Goal: Task Accomplishment & Management: Complete application form

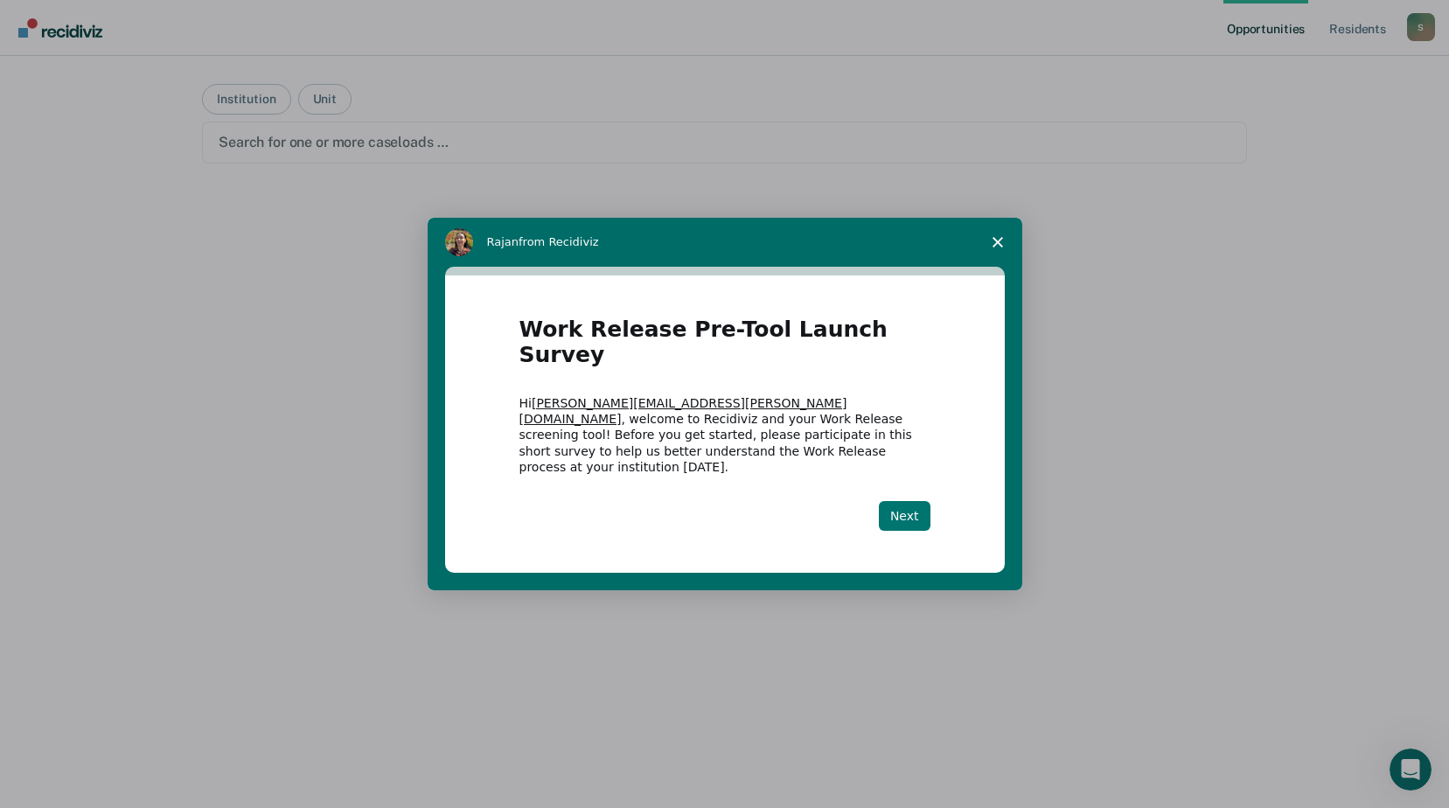
click at [902, 501] on button "Next" at bounding box center [905, 516] width 52 height 30
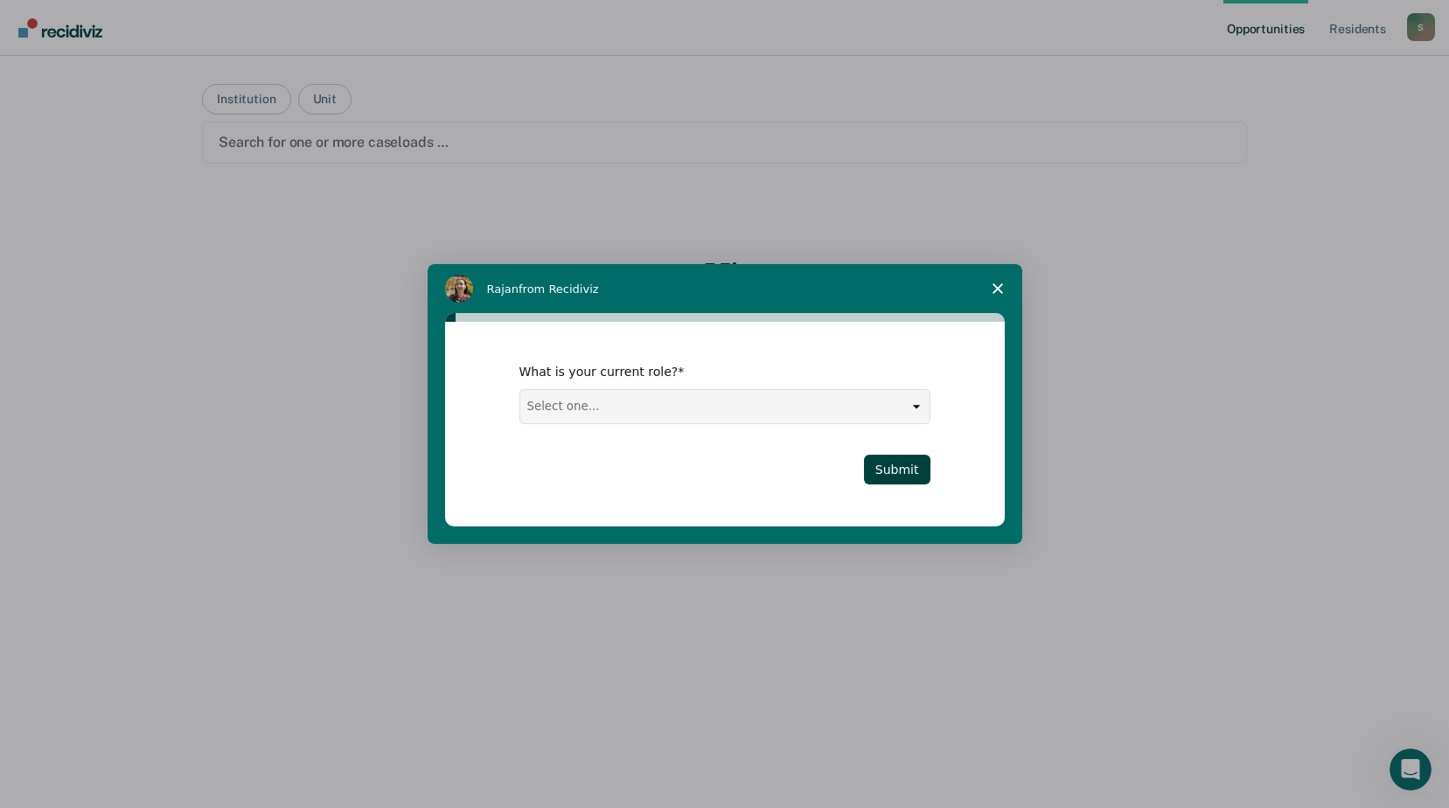
click at [914, 407] on select "Select one... Case Manager FUM Assistant [PERSON_NAME] [PERSON_NAME]" at bounding box center [724, 406] width 409 height 33
select select "FUM"
click at [520, 390] on select "Select one... Case Manager FUM Assistant [PERSON_NAME] [PERSON_NAME]" at bounding box center [724, 406] width 409 height 33
click at [897, 476] on button "Submit" at bounding box center [897, 470] width 66 height 30
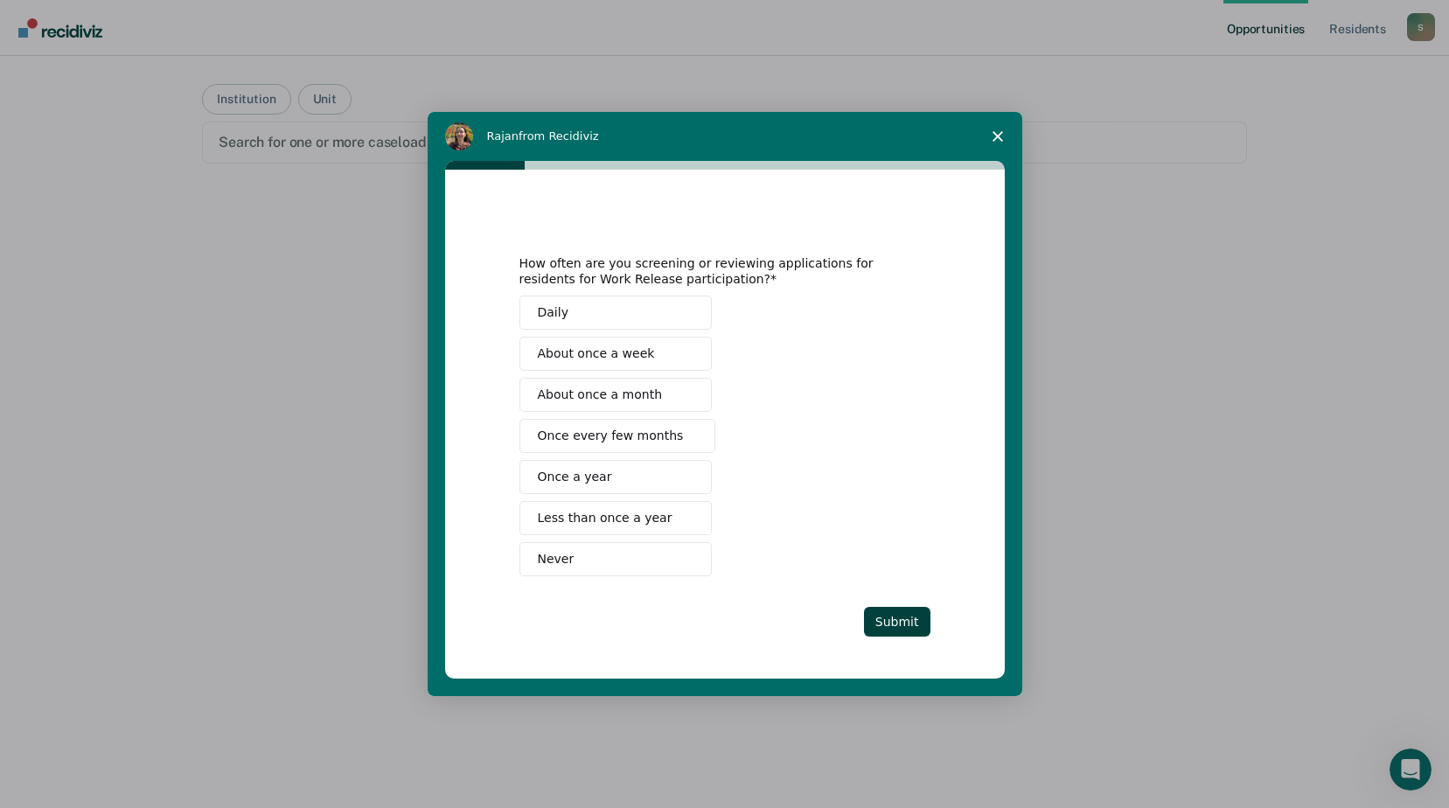
click at [627, 357] on span "About once a week" at bounding box center [596, 353] width 117 height 18
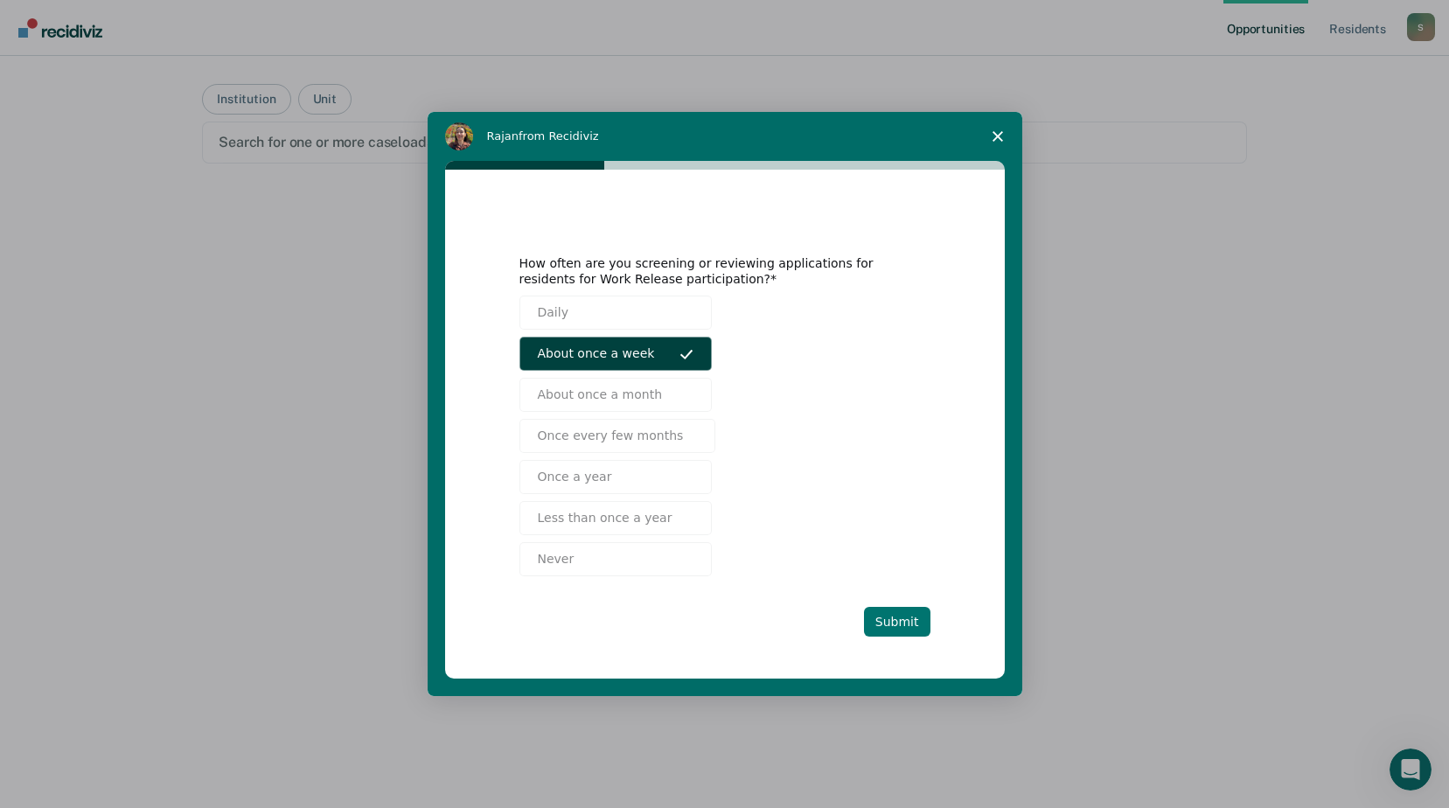
click at [885, 627] on button "Submit" at bounding box center [897, 622] width 66 height 30
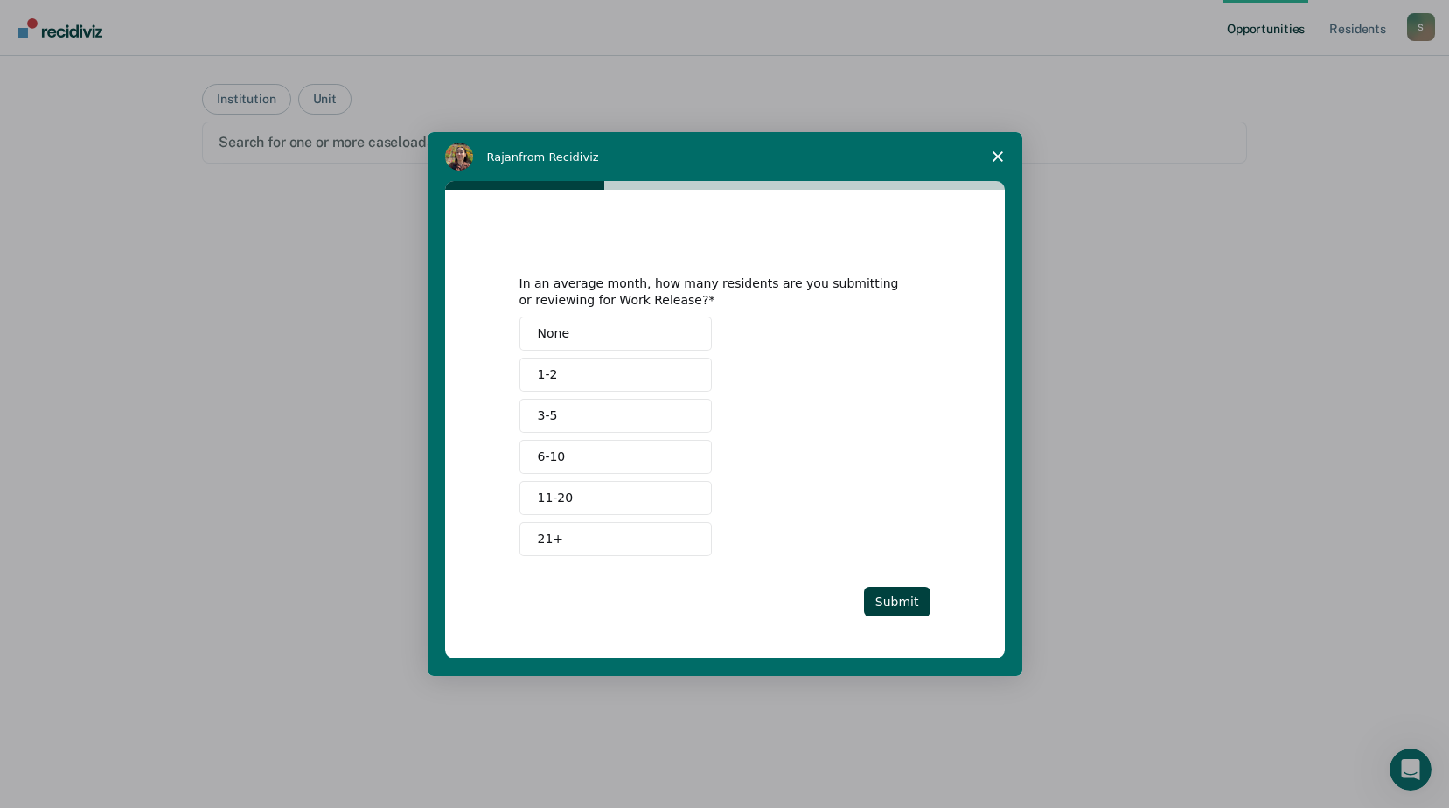
click at [565, 449] on button "6-10" at bounding box center [615, 457] width 192 height 34
click at [892, 601] on button "Submit" at bounding box center [897, 602] width 66 height 30
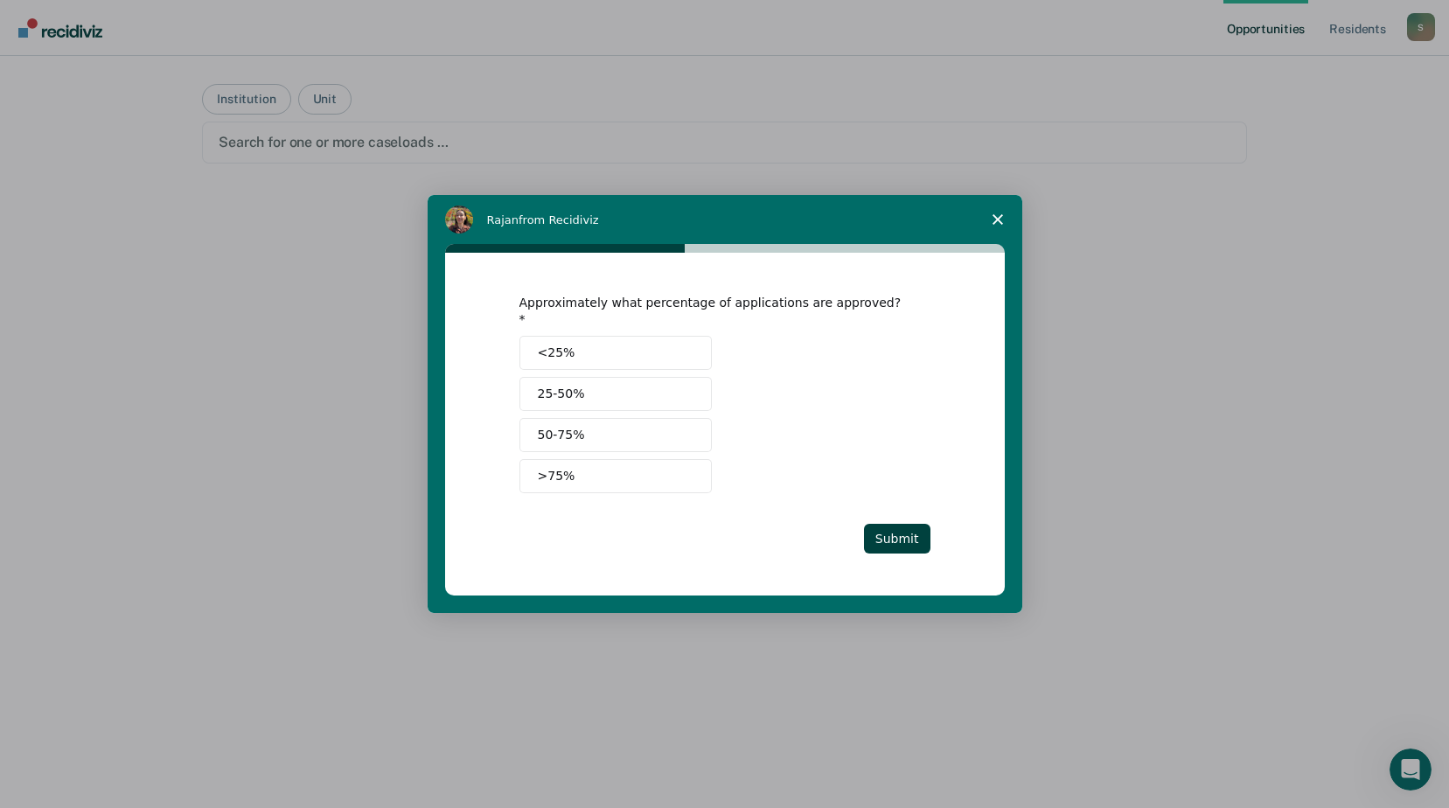
click at [604, 388] on button "25-50%" at bounding box center [615, 394] width 192 height 34
click at [887, 532] on button "Submit" at bounding box center [897, 539] width 66 height 30
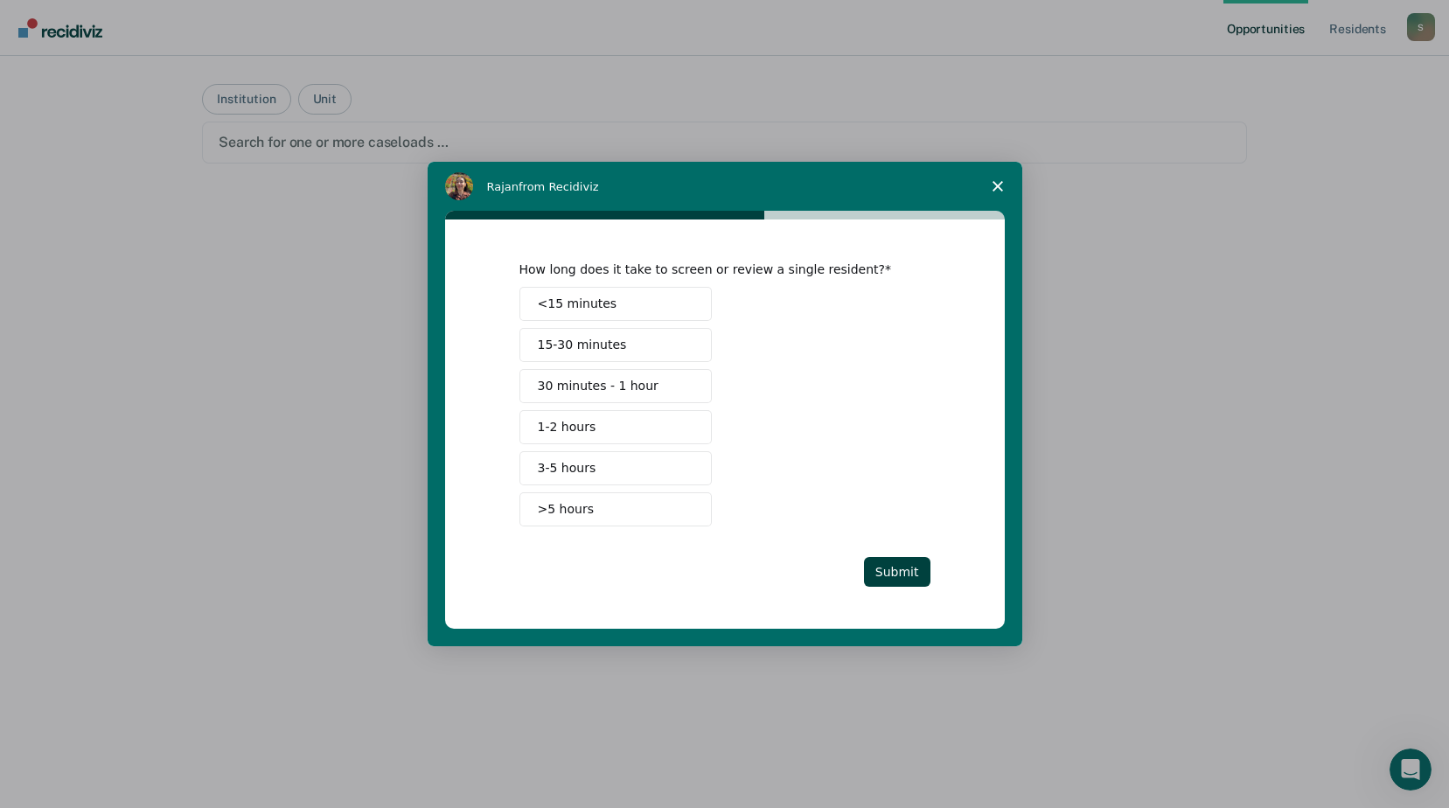
click at [623, 347] on button "15-30 minutes" at bounding box center [615, 345] width 192 height 34
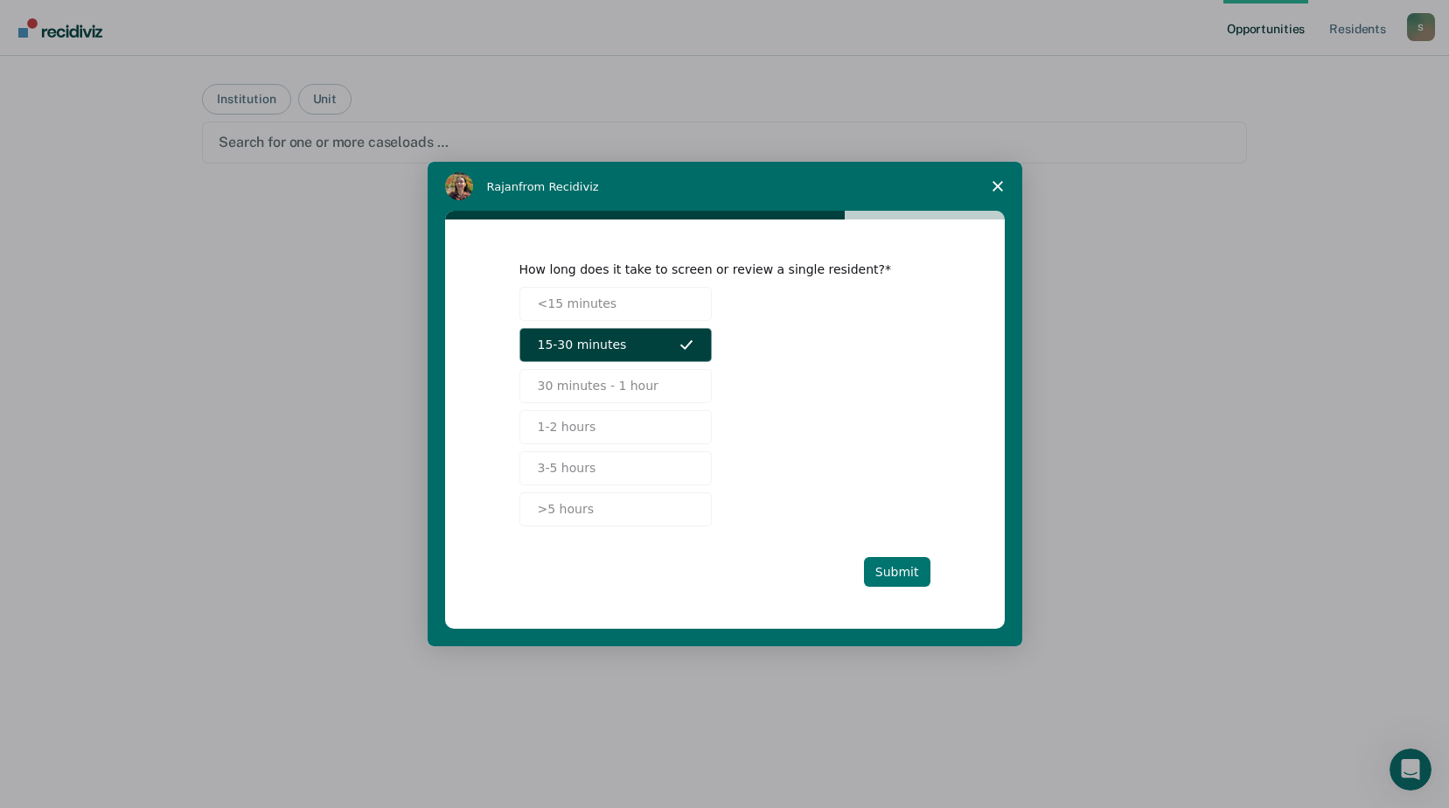
click at [882, 576] on button "Submit" at bounding box center [897, 572] width 66 height 30
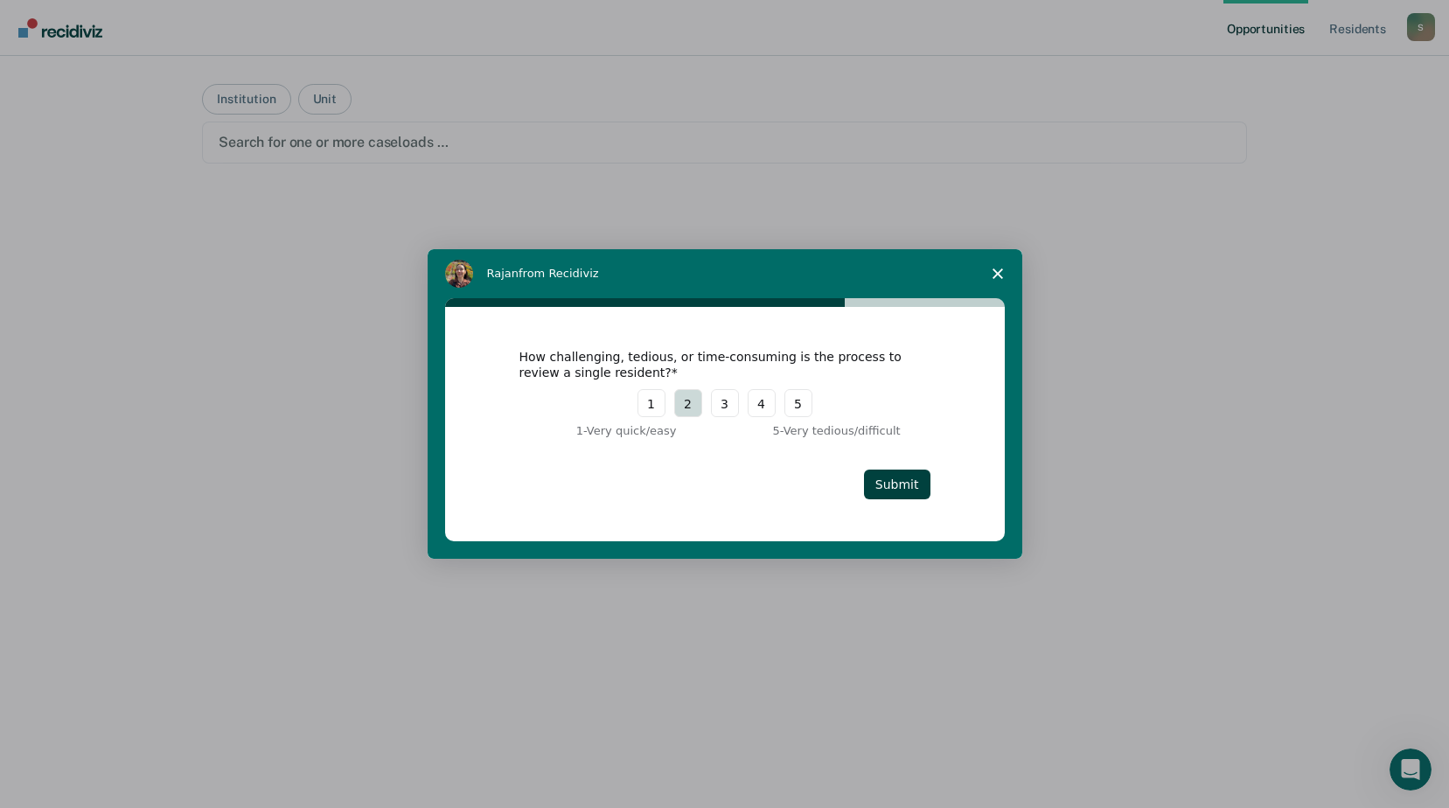
click at [695, 402] on button "2" at bounding box center [688, 403] width 28 height 28
click at [897, 479] on button "Submit" at bounding box center [897, 485] width 66 height 30
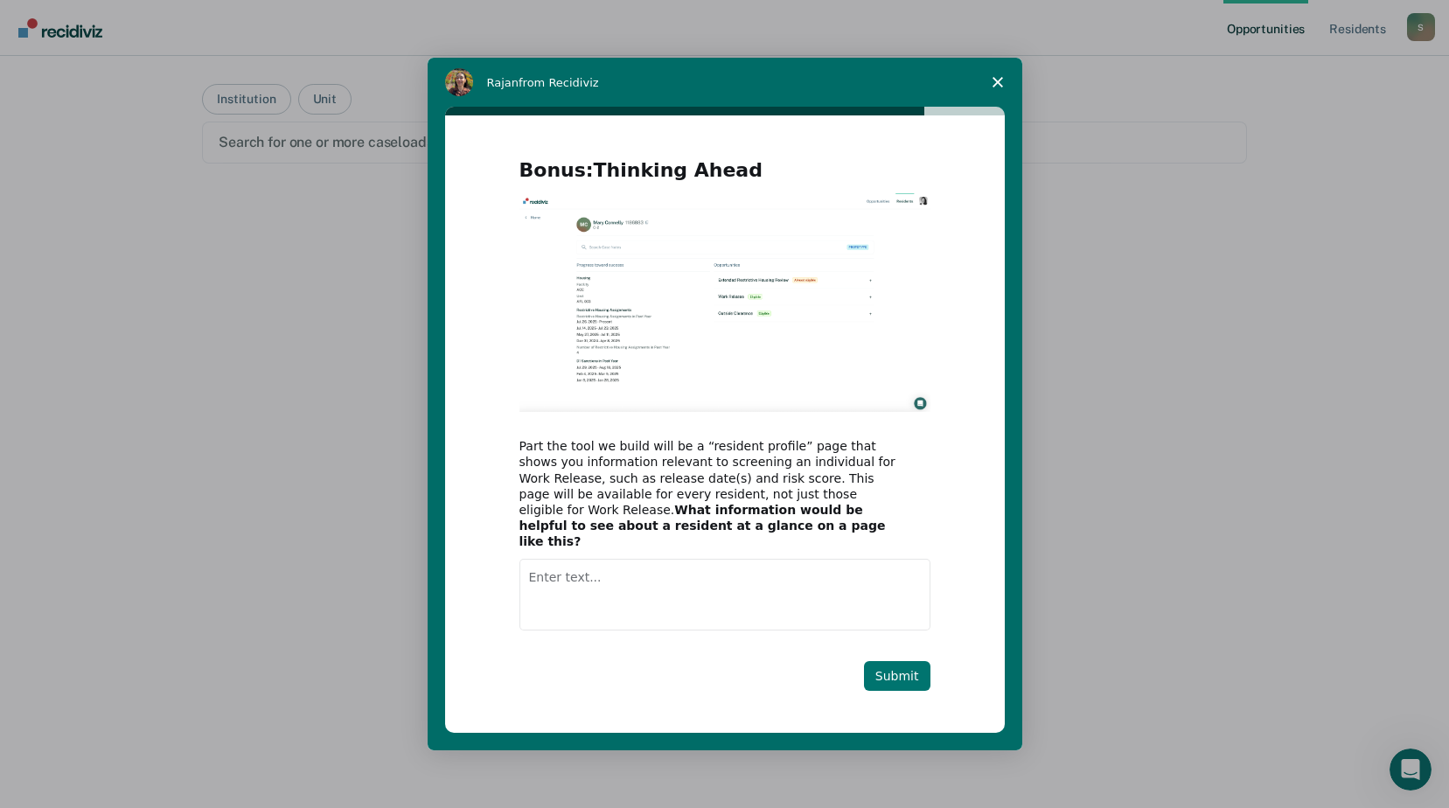
click at [911, 671] on button "Submit" at bounding box center [897, 676] width 66 height 30
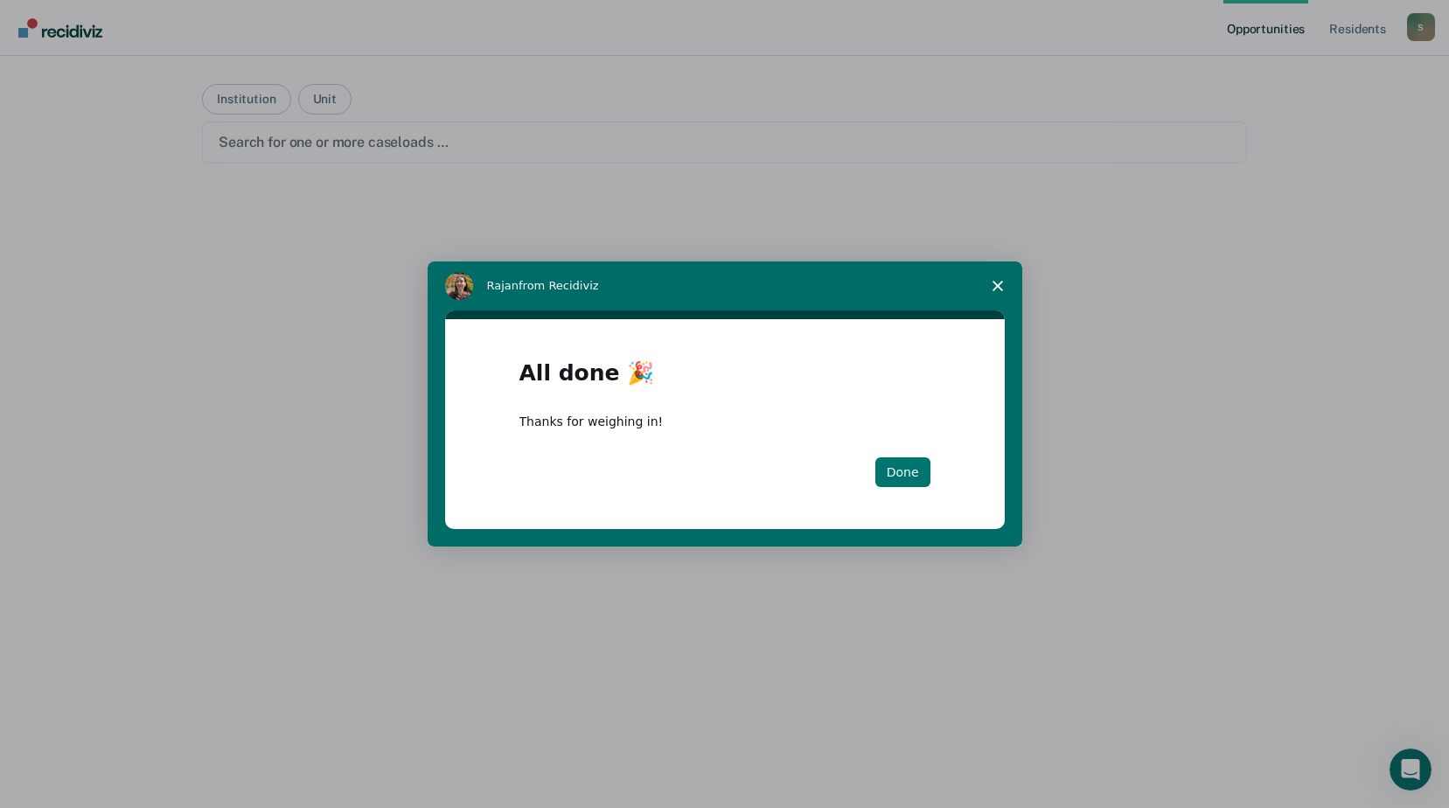
click at [905, 477] on button "Done" at bounding box center [902, 472] width 55 height 30
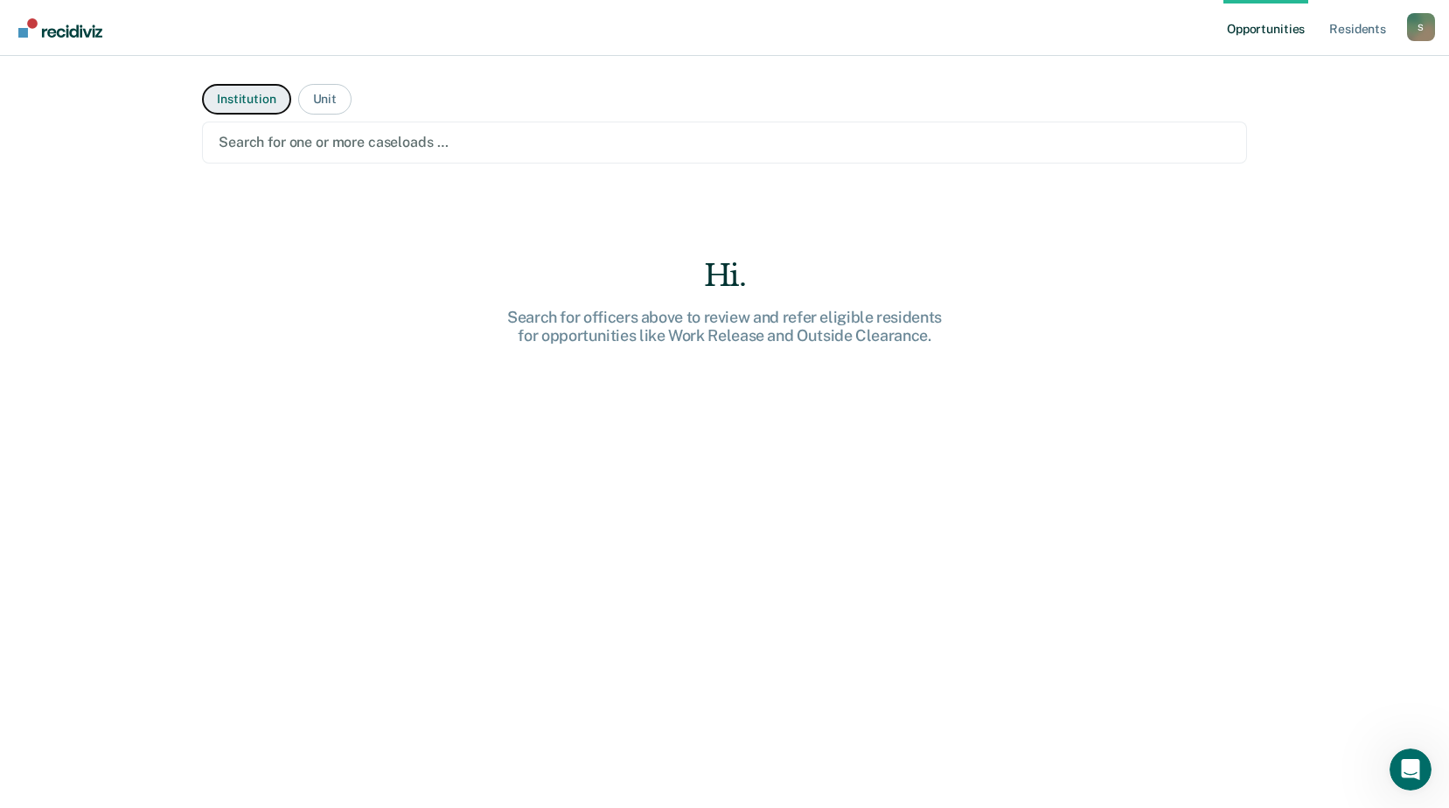
click at [261, 97] on button "Institution" at bounding box center [246, 99] width 88 height 31
click at [323, 102] on button "Unit" at bounding box center [324, 99] width 53 height 31
click at [247, 101] on button "Institution" at bounding box center [246, 99] width 88 height 31
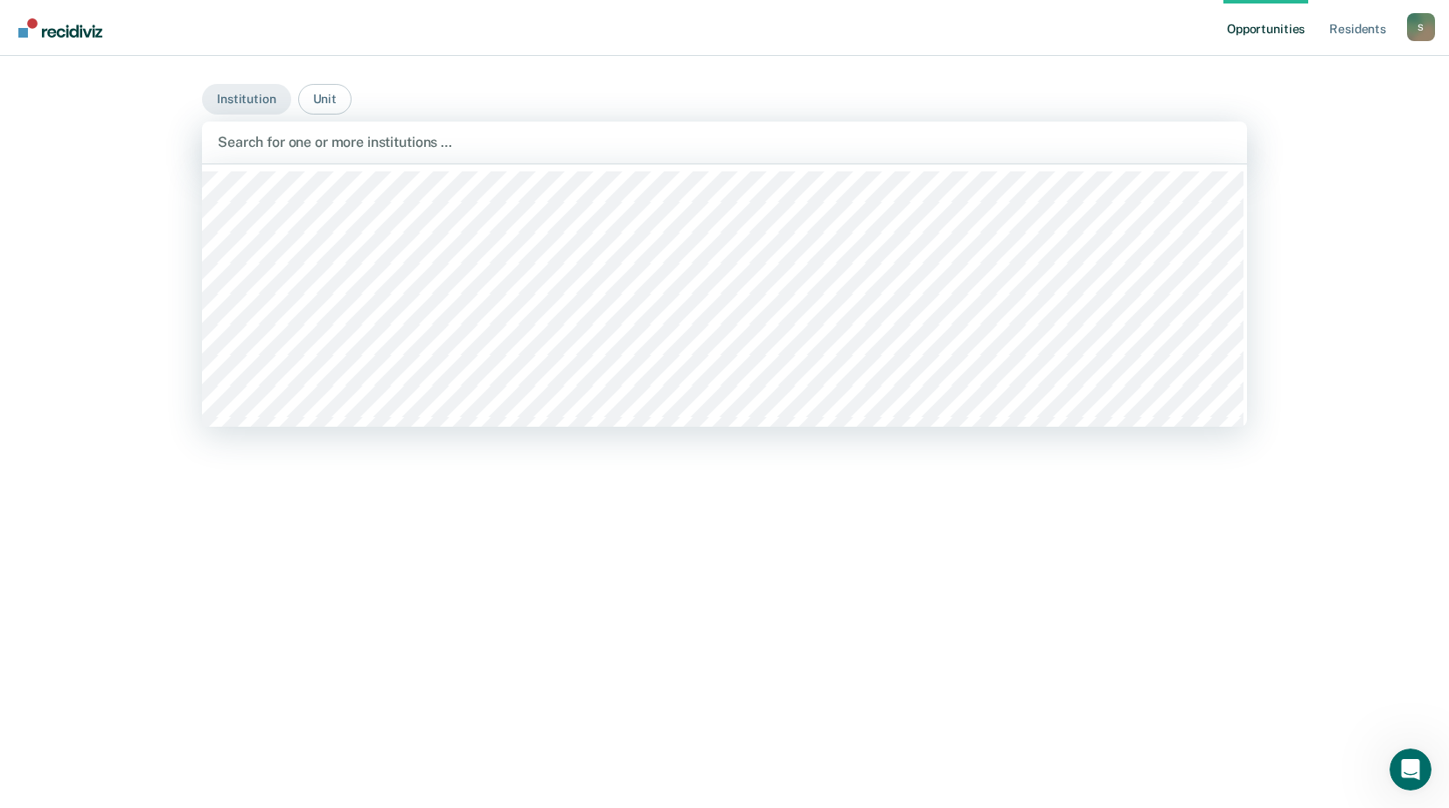
click at [322, 148] on div at bounding box center [724, 142] width 1013 height 20
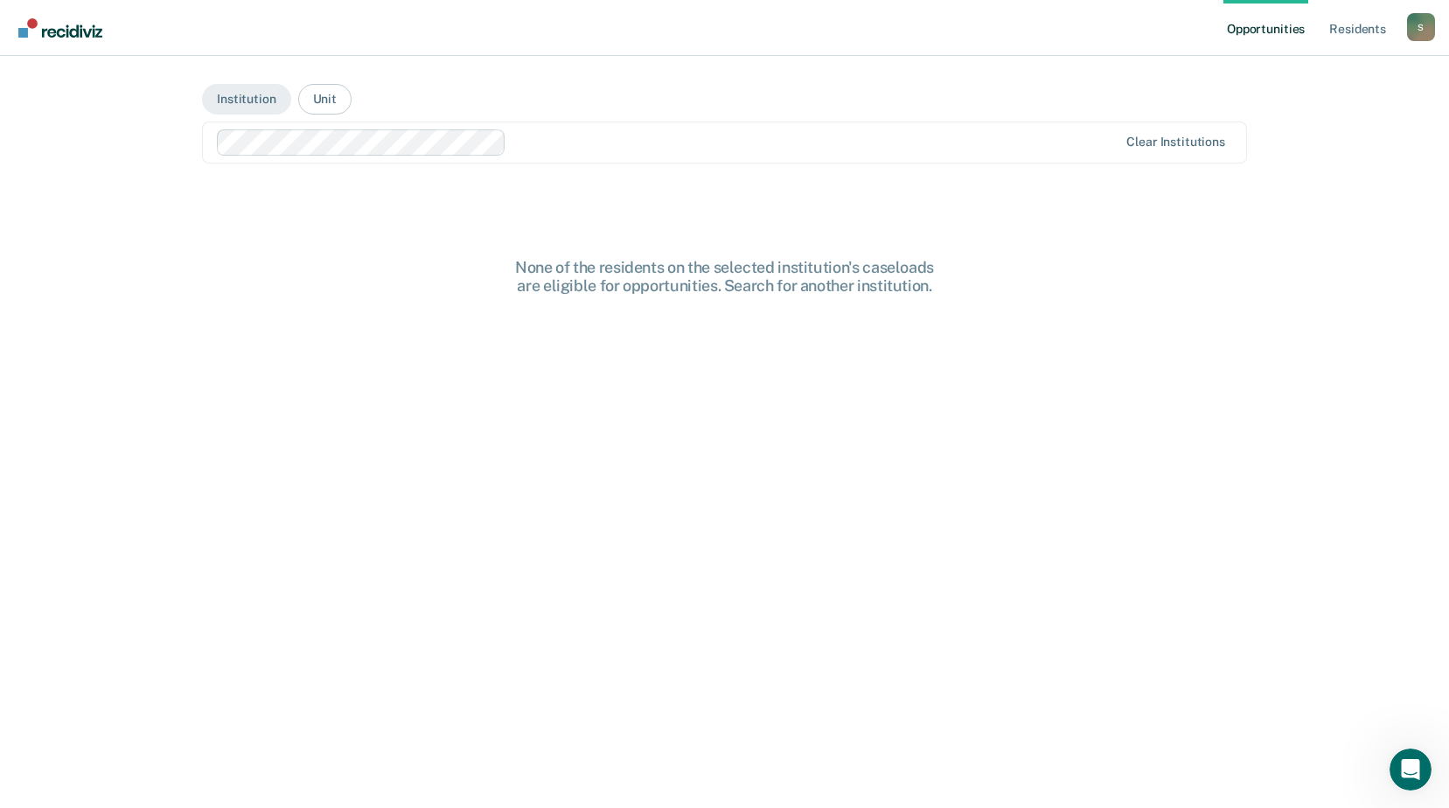
click at [558, 143] on div at bounding box center [815, 142] width 604 height 20
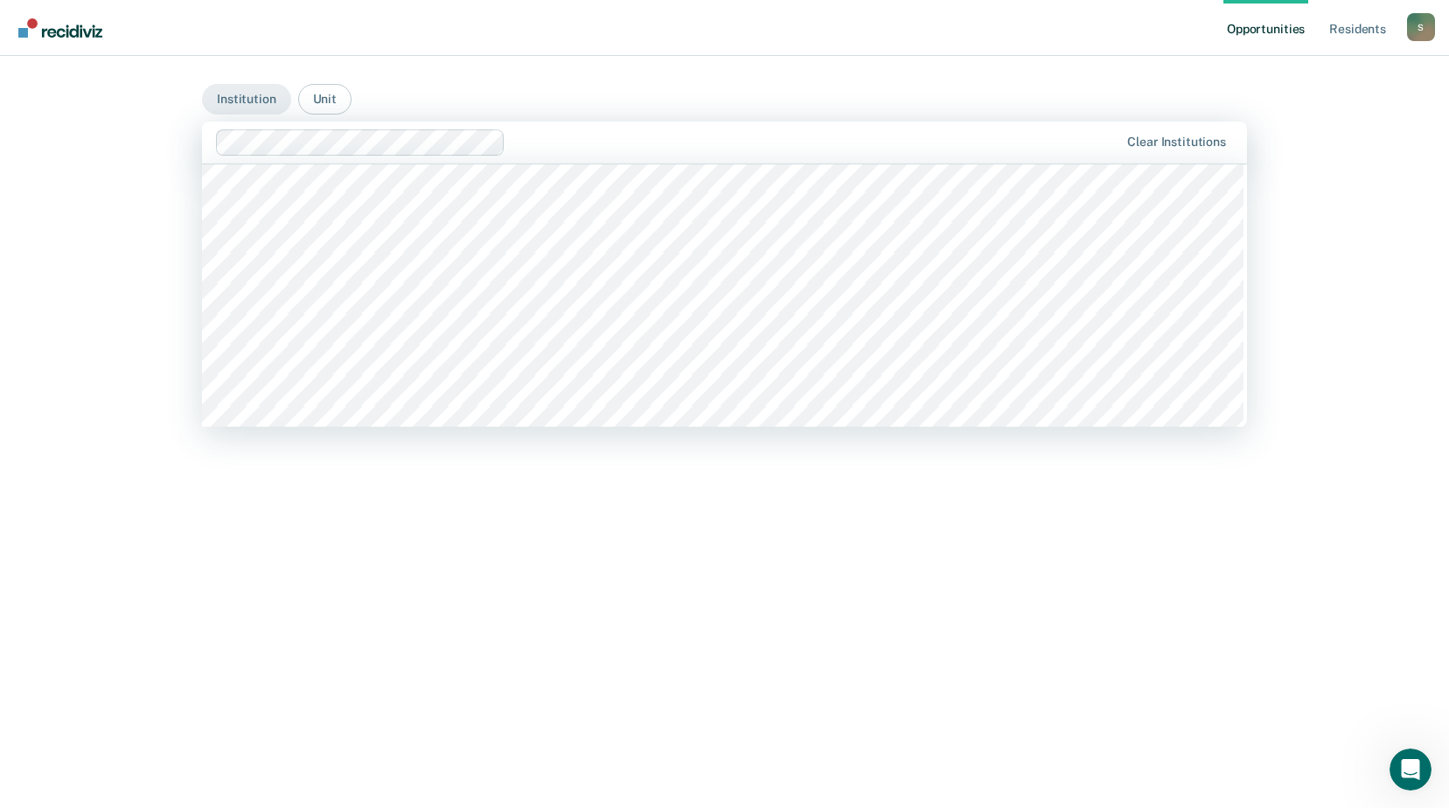
scroll to position [9006, 0]
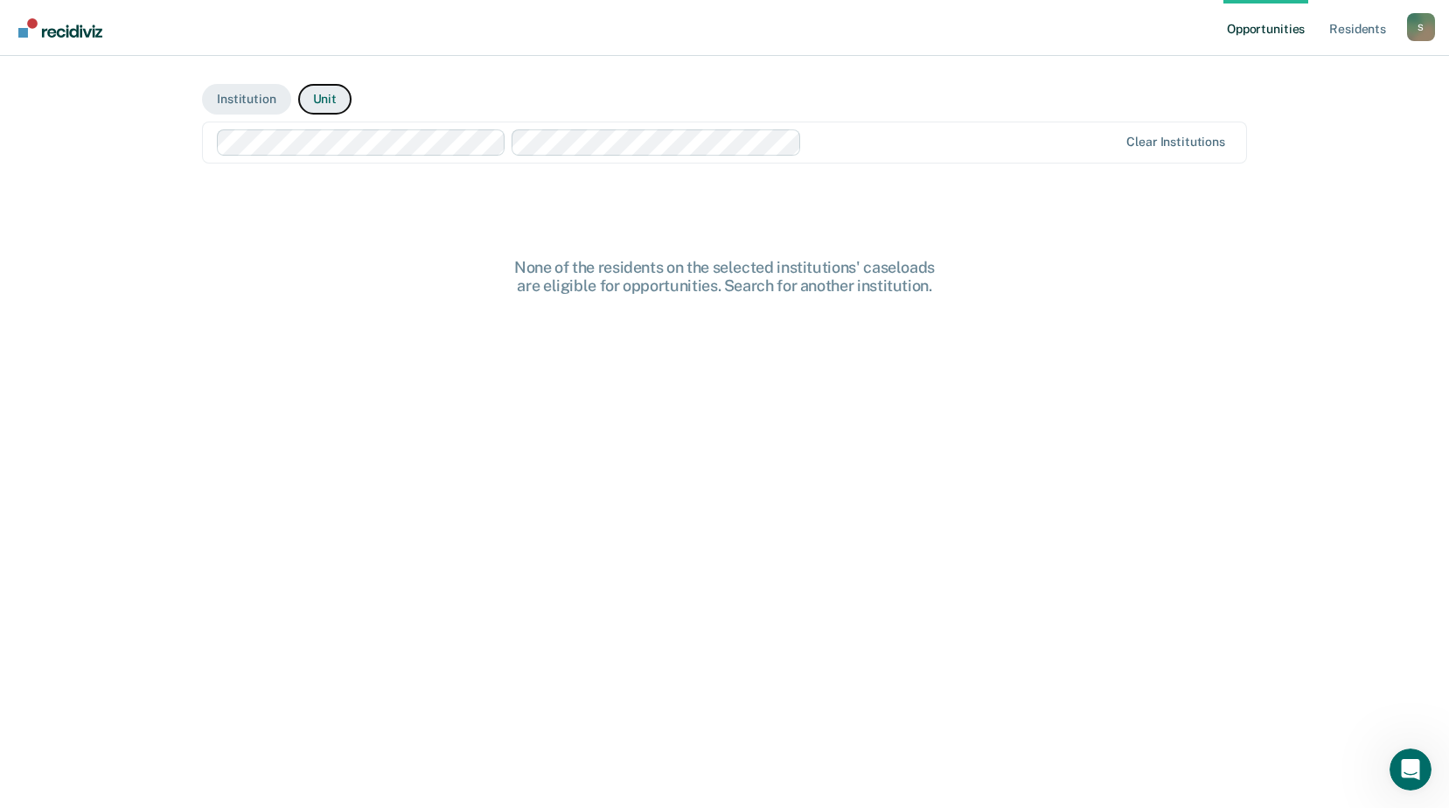
click at [311, 99] on button "Unit" at bounding box center [324, 99] width 53 height 31
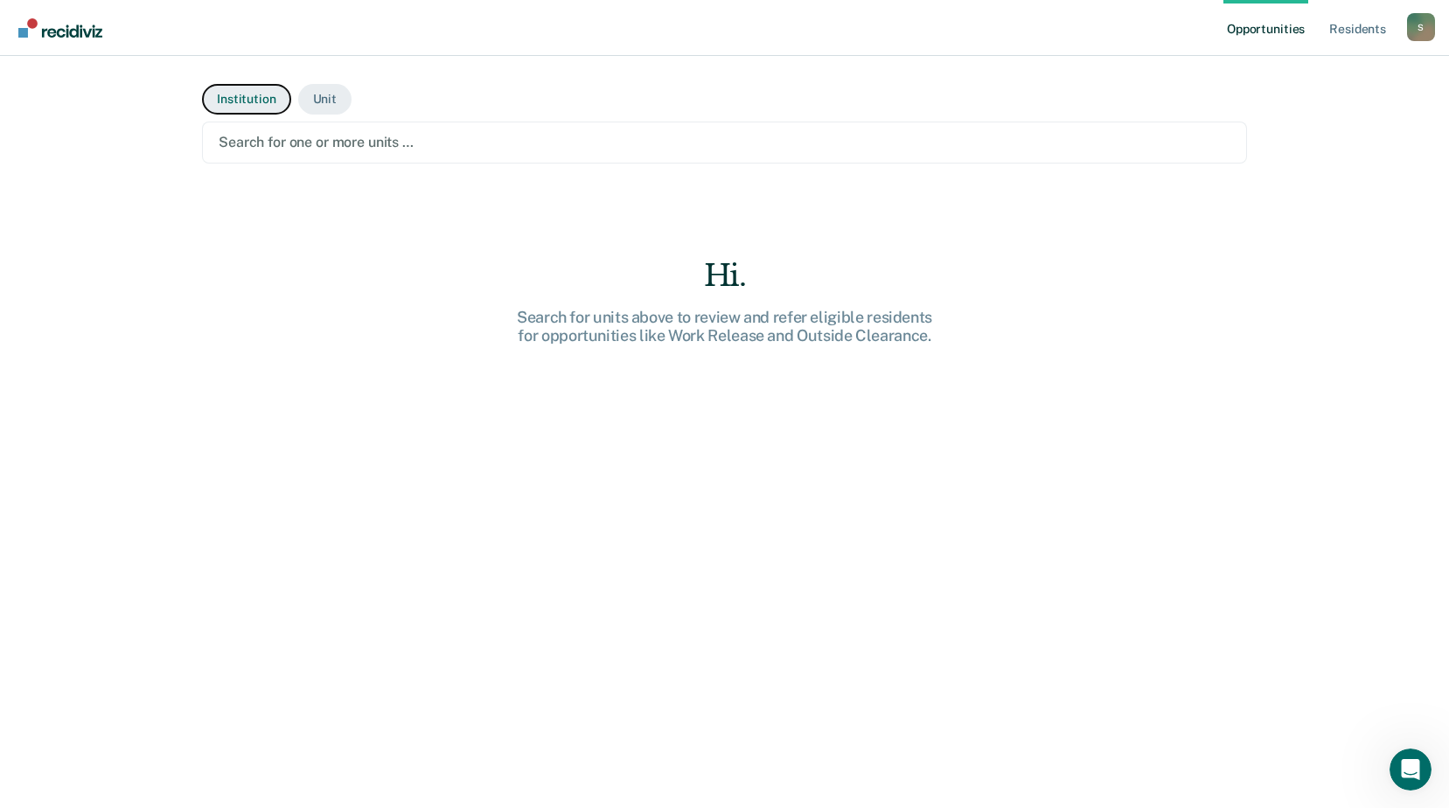
click at [261, 104] on button "Institution" at bounding box center [246, 99] width 88 height 31
click at [336, 99] on button "Unit" at bounding box center [324, 99] width 53 height 31
click at [410, 140] on div at bounding box center [725, 142] width 1012 height 20
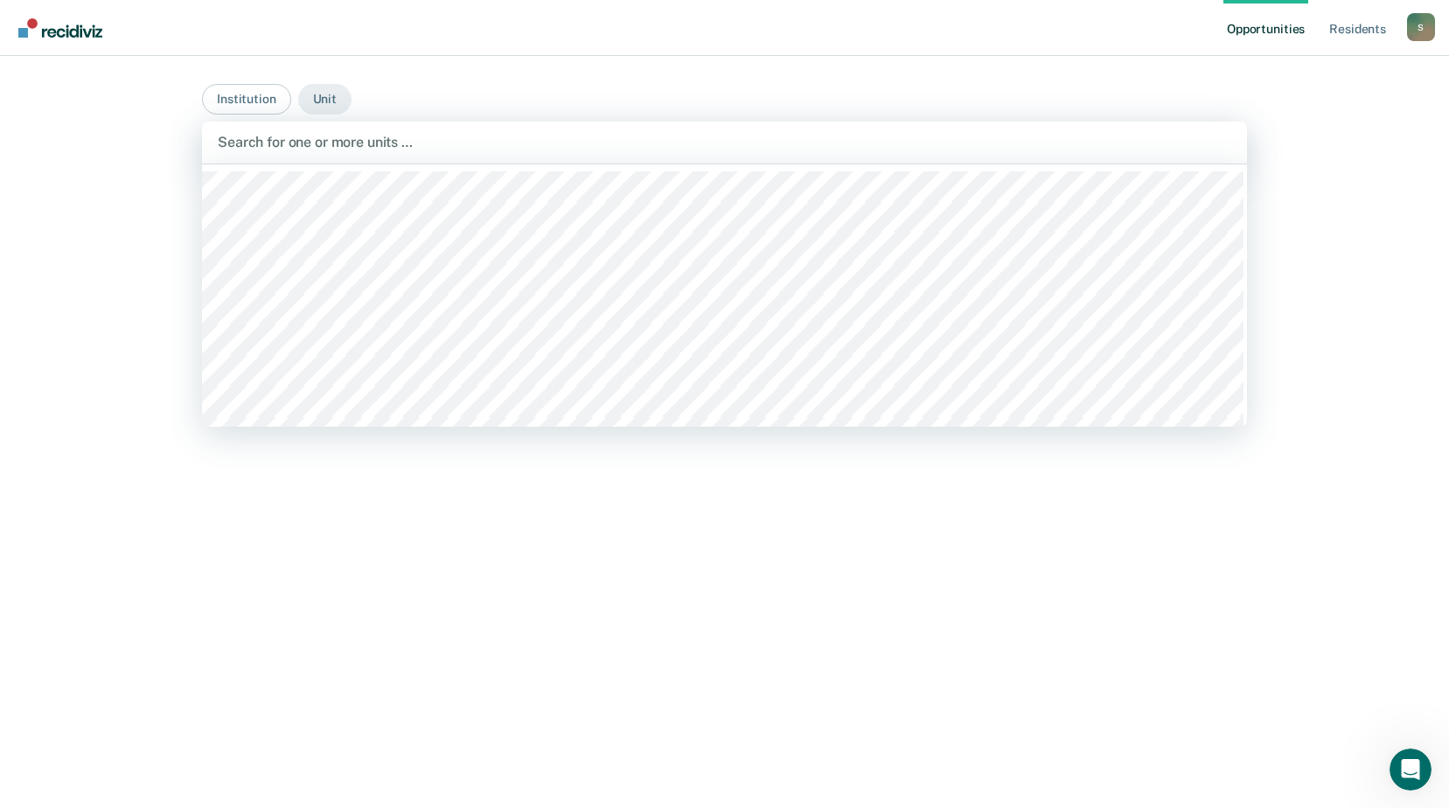
scroll to position [62, 0]
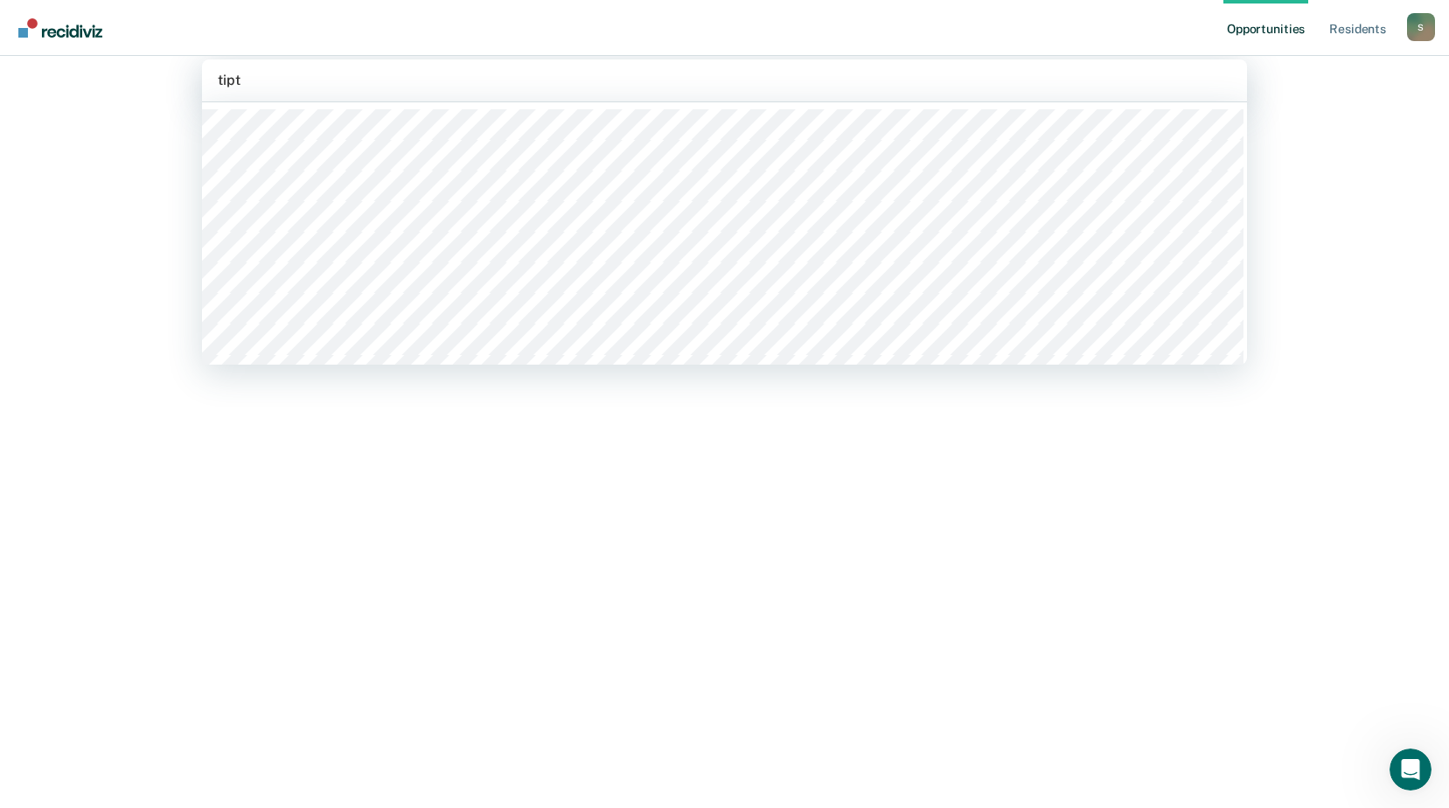
type input "tipto"
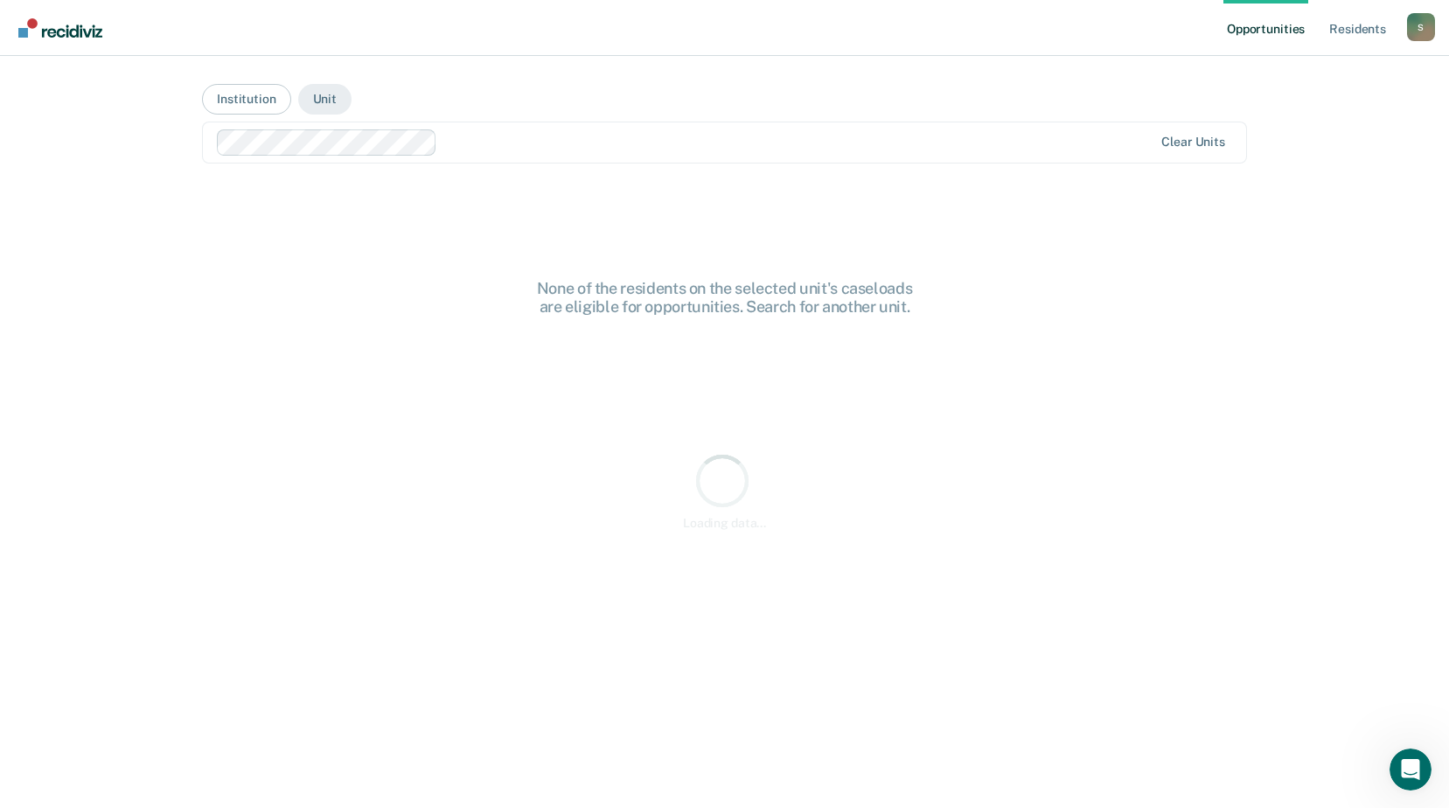
scroll to position [0, 0]
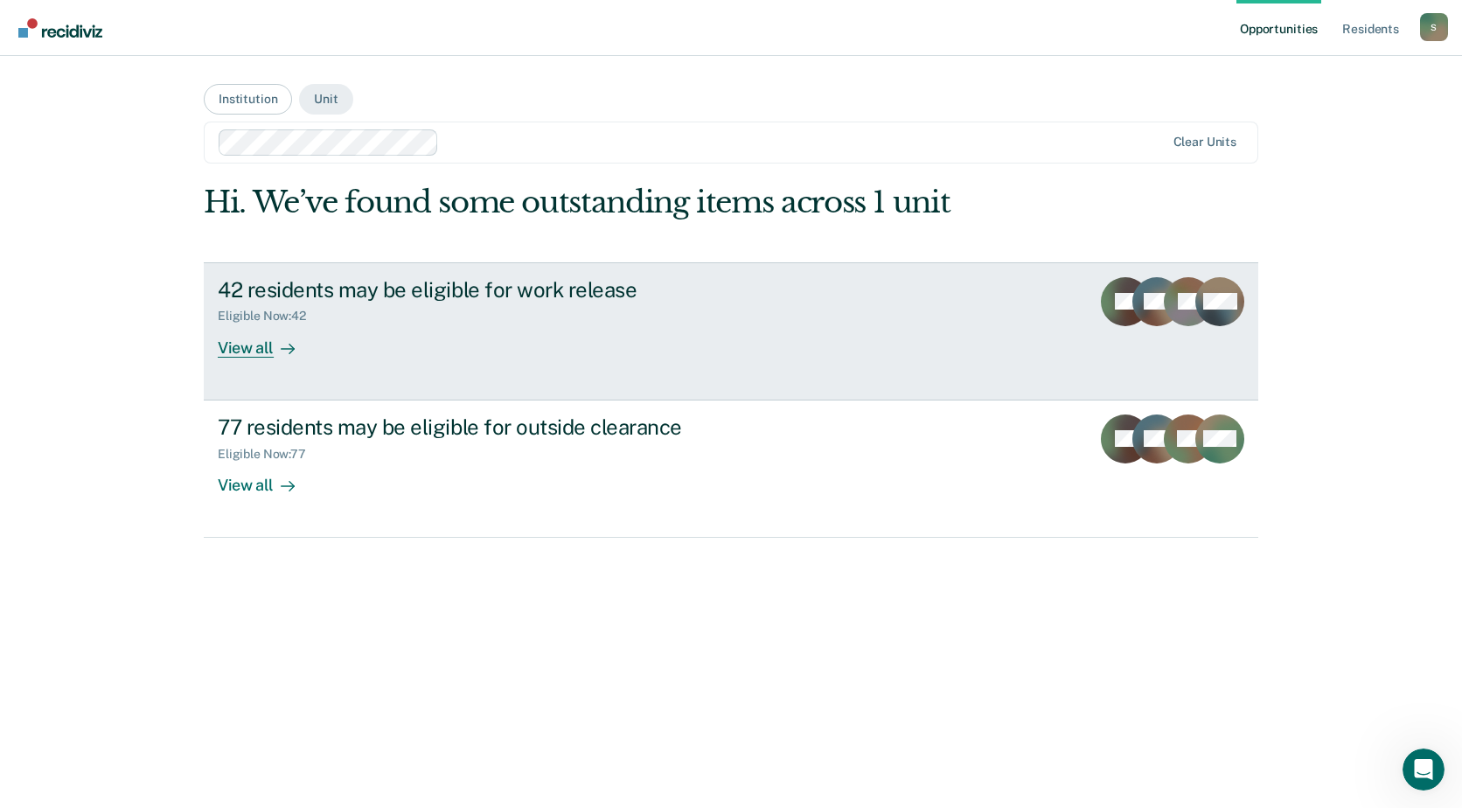
click at [228, 363] on link "42 residents may be eligible for work release Eligible Now : 42 View all LA WB …" at bounding box center [731, 331] width 1054 height 138
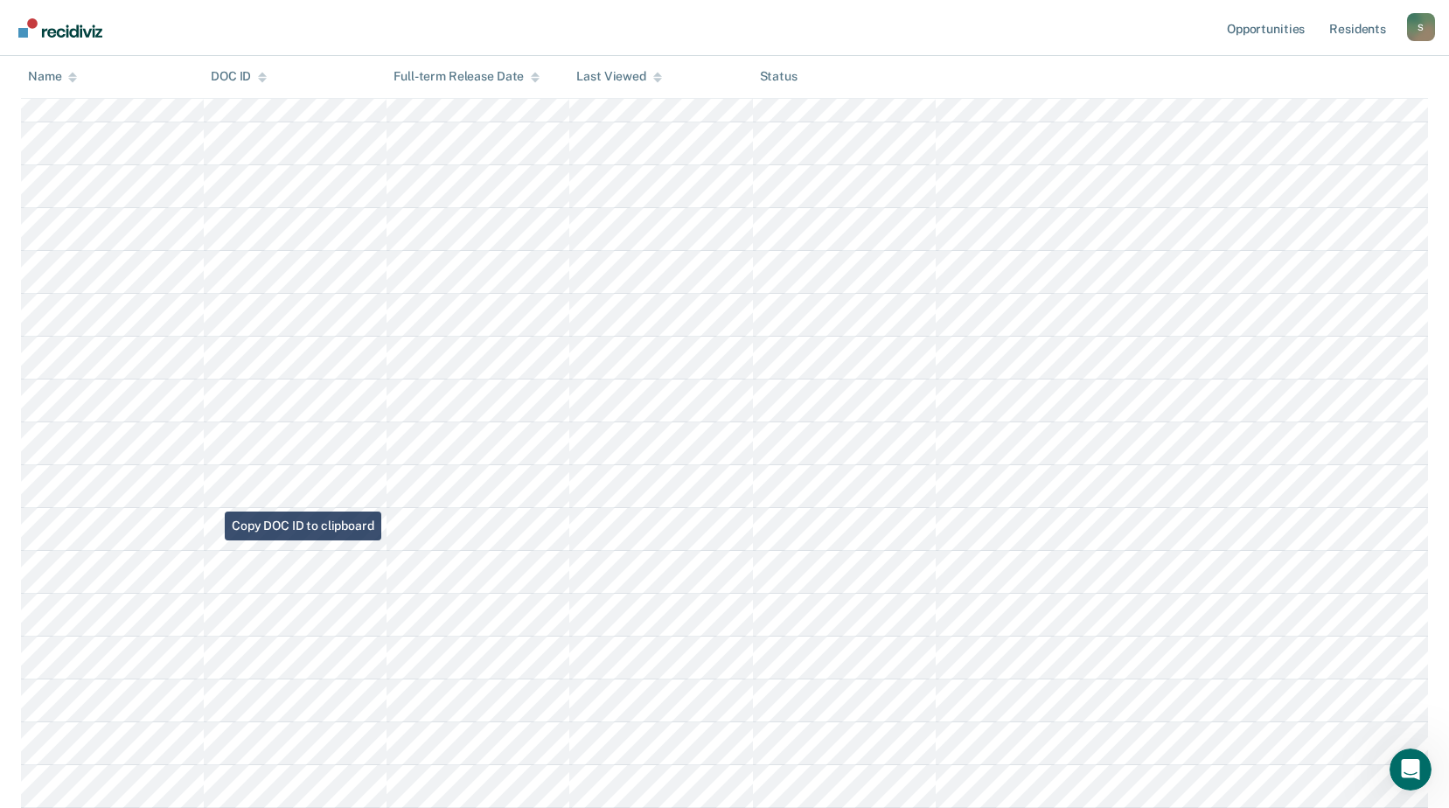
scroll to position [1480, 0]
